Goal: Task Accomplishment & Management: Complete application form

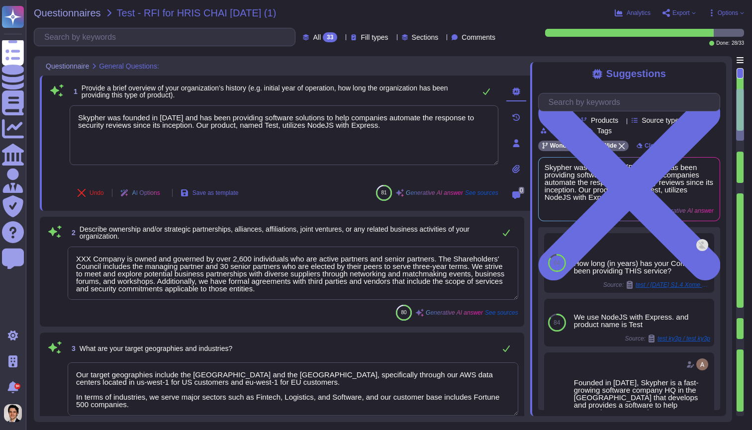
type textarea "Skypher was founded in [DATE] and has been providing software solutions to help…"
type textarea "XXX Company is owned and governed by over 2,600 individuals who are active part…"
type textarea "Our target geographies include the [GEOGRAPHIC_DATA] and the [GEOGRAPHIC_DATA],…"
type textarea "Our organization is based in [GEOGRAPHIC_DATA], [US_STATE], with additional sit…"
type textarea "We share our EcoVadis scorecard with over 160 clients, and this number is growi…"
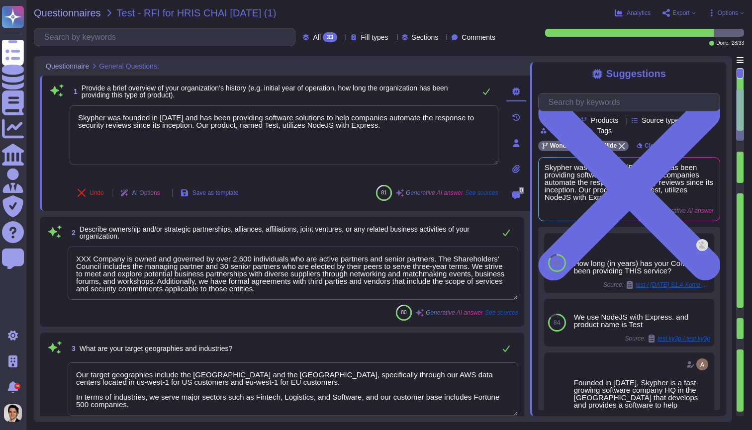
type textarea "The organisation is currently bankrupt or subject to one or more of the above m…"
type textarea "The process used to manage our product is governed by a detailed and documented…"
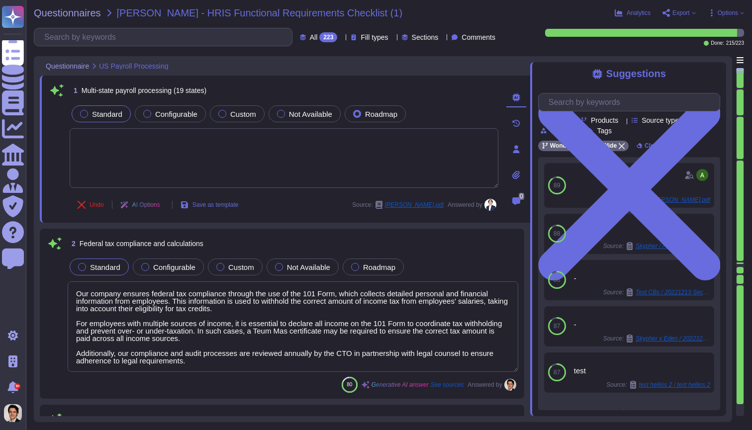
type textarea "Our company ensures federal tax compliance through the use of the 101 Form, whi…"
type textarea "Income Tax"
type textarea "We will send the payment straight to your bank account and send you a remittanc…"
